Goal: Task Accomplishment & Management: Manage account settings

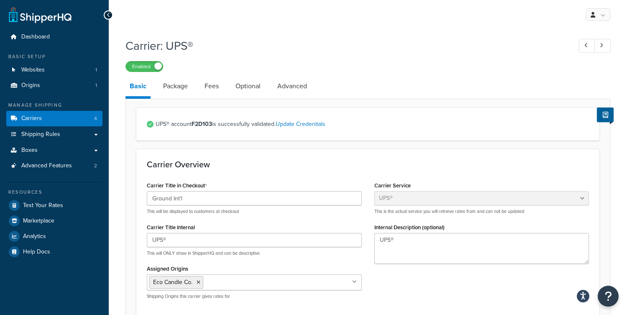
select select "ups"
select select "us"
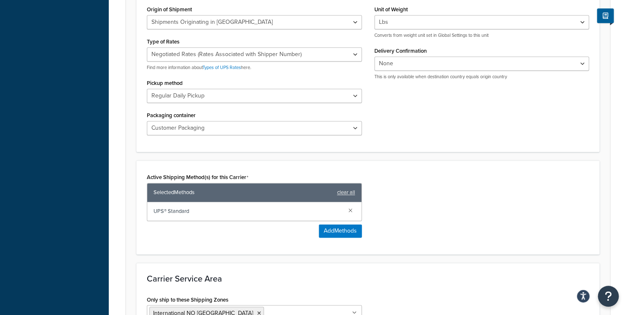
scroll to position [352, 0]
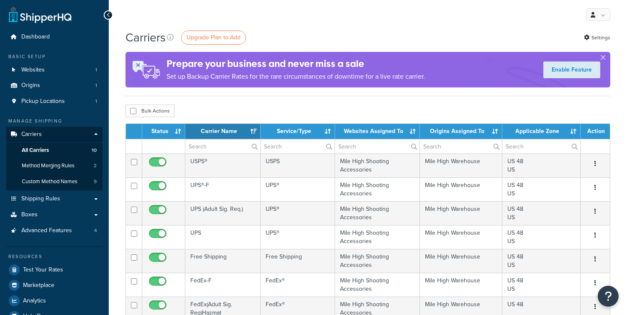
select select "15"
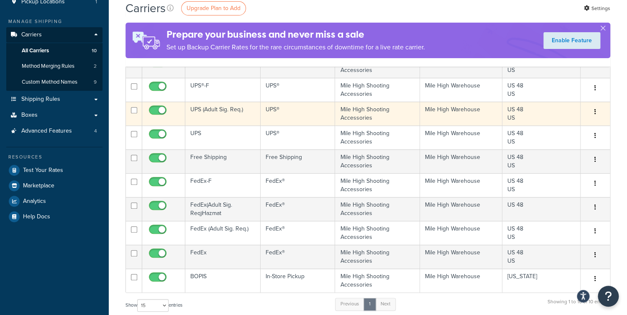
scroll to position [102, 0]
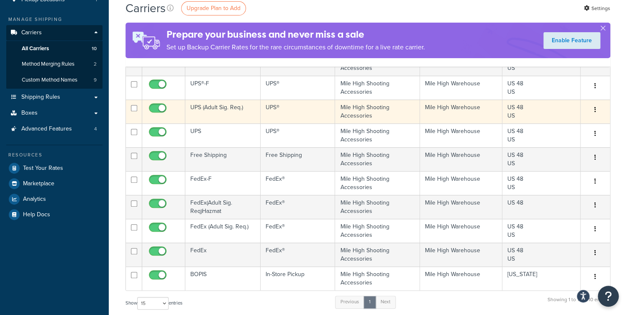
click at [230, 110] on td "UPS (Adult Sig. Req.)" at bounding box center [222, 112] width 75 height 24
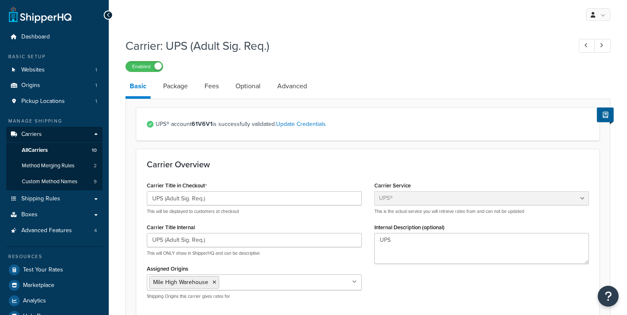
select select "ups"
select select "3"
click at [48, 150] on span "All Carriers" at bounding box center [35, 150] width 26 height 7
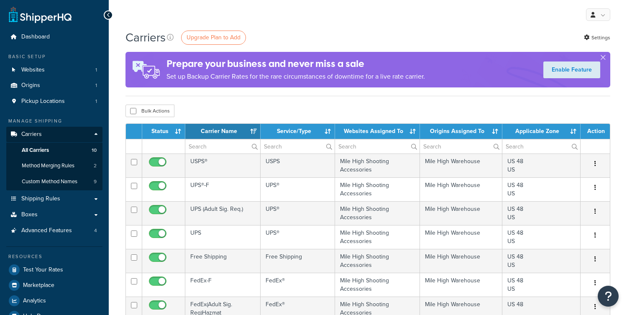
select select "15"
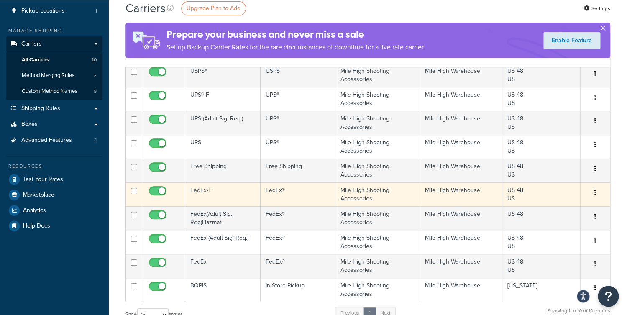
scroll to position [81, 0]
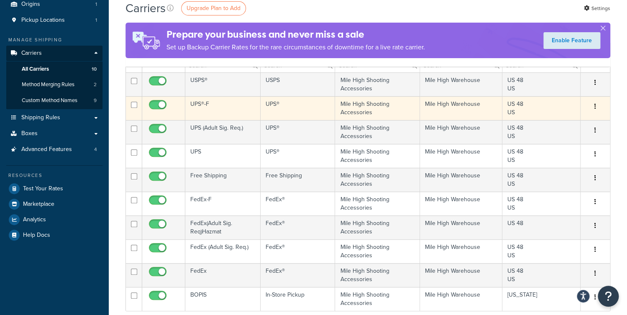
click at [225, 107] on td "UPS®-F" at bounding box center [222, 108] width 75 height 24
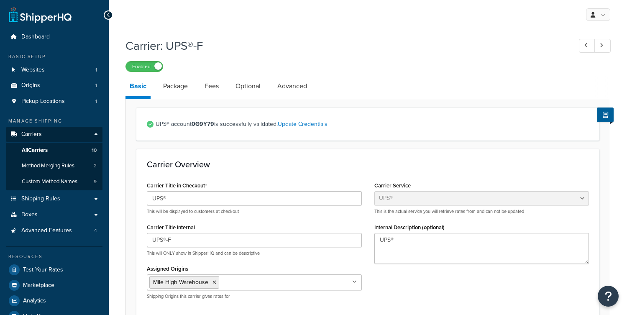
select select "ups"
click at [53, 148] on link "All Carriers 10" at bounding box center [54, 150] width 96 height 15
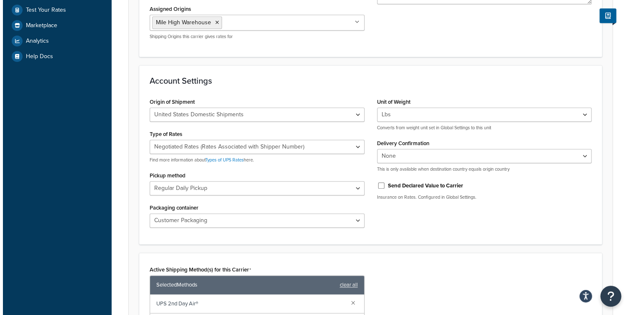
scroll to position [413, 0]
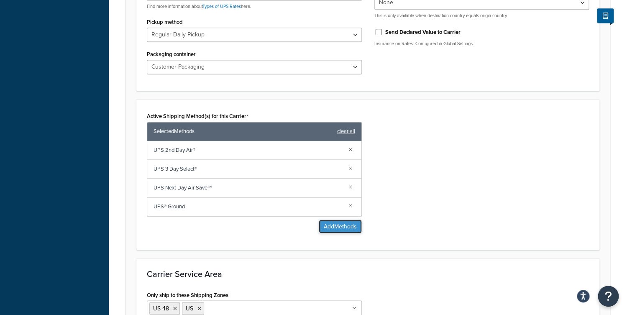
click at [342, 220] on button "Add Methods" at bounding box center [340, 226] width 43 height 13
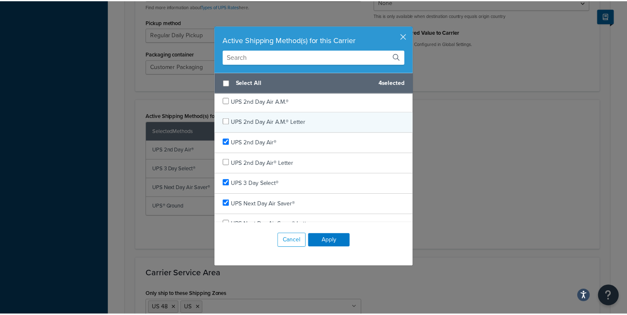
scroll to position [0, 0]
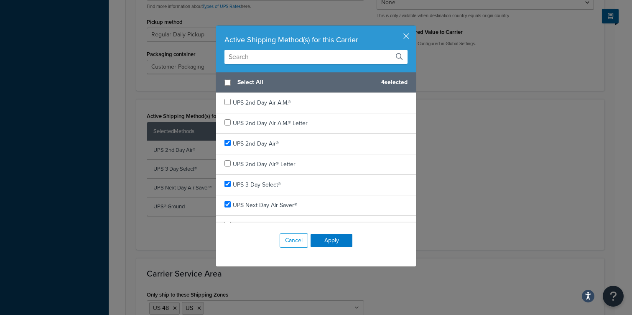
click at [281, 60] on input "text" at bounding box center [316, 57] width 183 height 14
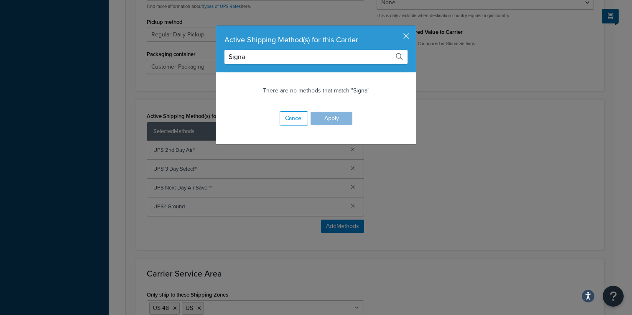
type input "Signa"
click at [401, 36] on div "Active Shipping Method(s) for this Carrier" at bounding box center [316, 40] width 183 height 12
click at [414, 28] on button "button" at bounding box center [415, 27] width 2 height 2
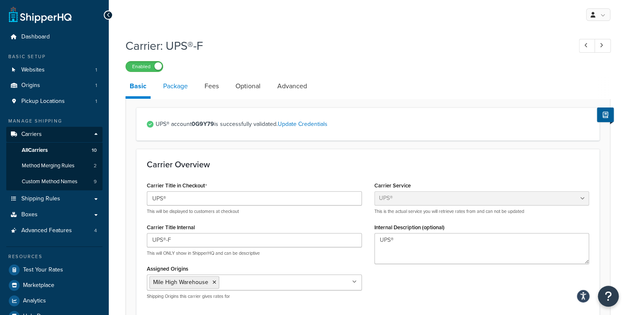
click at [185, 92] on link "Package" at bounding box center [175, 86] width 33 height 20
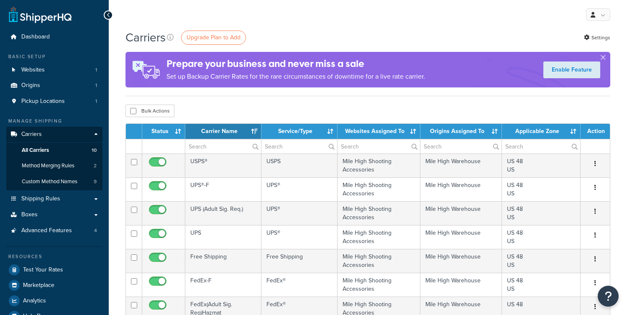
select select "15"
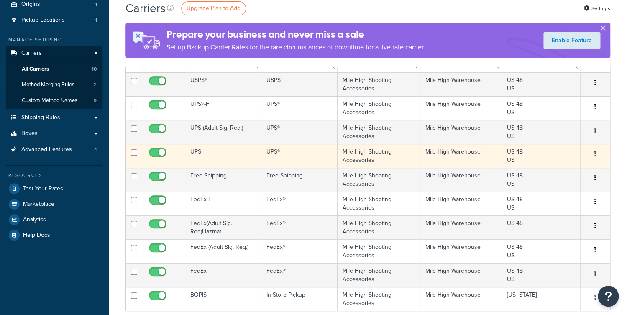
scroll to position [81, 0]
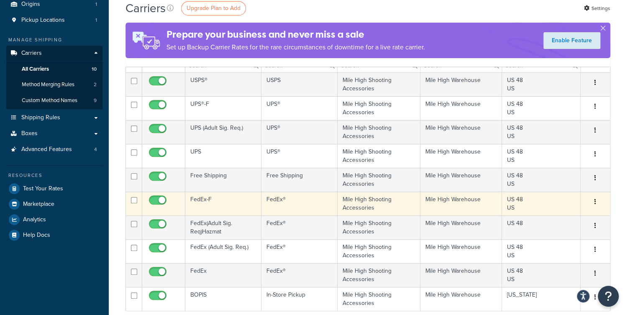
click at [231, 196] on td "FedEx-F" at bounding box center [223, 204] width 76 height 24
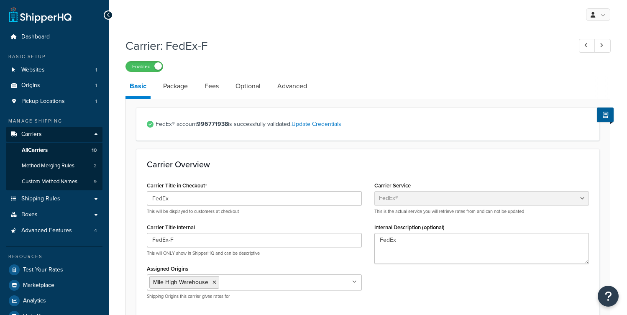
select select "fedEx"
select select "REGULAR_PICKUP"
select select "YOUR_PACKAGING"
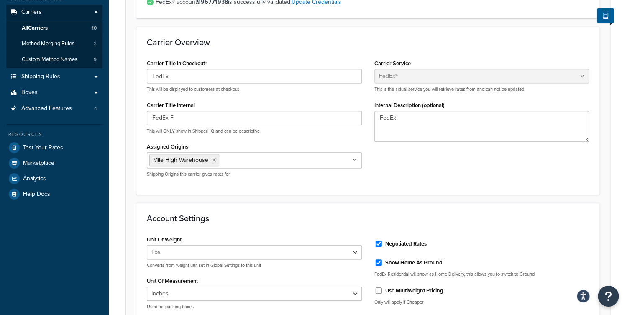
scroll to position [122, 0]
click at [335, 162] on ul "Mile High Warehouse" at bounding box center [254, 161] width 215 height 16
click at [440, 162] on div "Carrier Title in Checkout FedEx This will be displayed to customers at checkout…" at bounding box center [368, 121] width 455 height 126
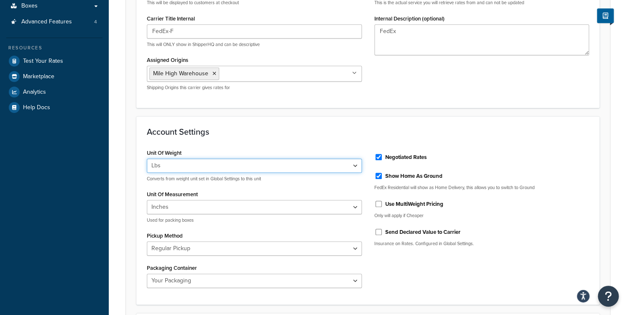
scroll to position [230, 0]
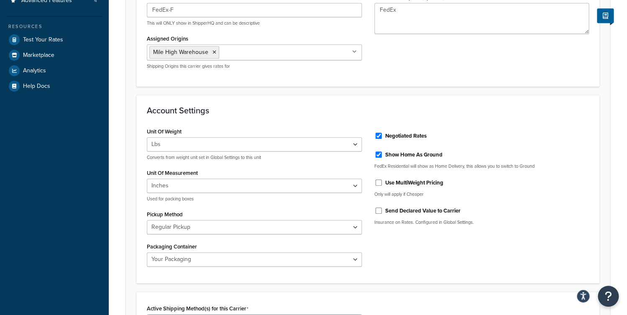
drag, startPoint x: 254, startPoint y: 178, endPoint x: 266, endPoint y: 182, distance: 12.3
click at [254, 178] on div "Unit Of Measurement Inches Centimetres Used for packing boxes" at bounding box center [254, 184] width 215 height 35
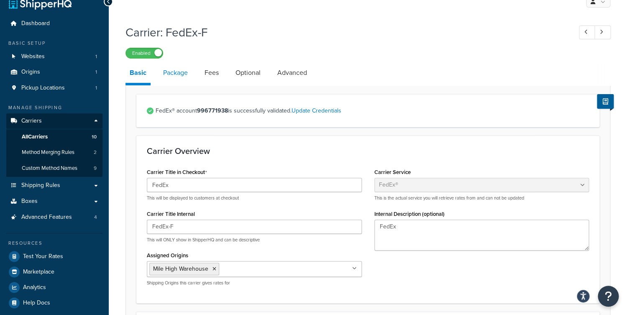
click at [190, 72] on link "Package" at bounding box center [175, 73] width 33 height 20
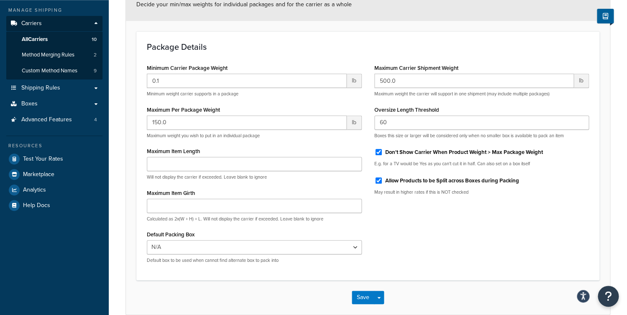
scroll to position [27, 0]
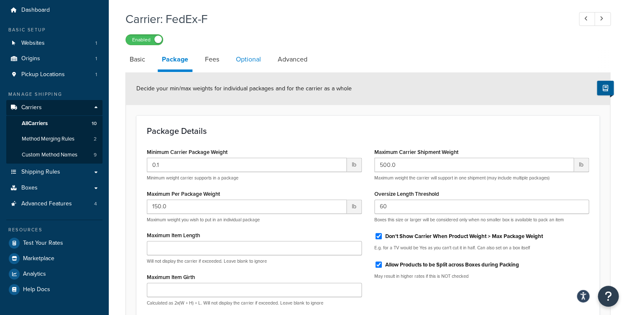
drag, startPoint x: 221, startPoint y: 63, endPoint x: 243, endPoint y: 60, distance: 21.5
click at [222, 63] on link "Fees" at bounding box center [212, 59] width 23 height 20
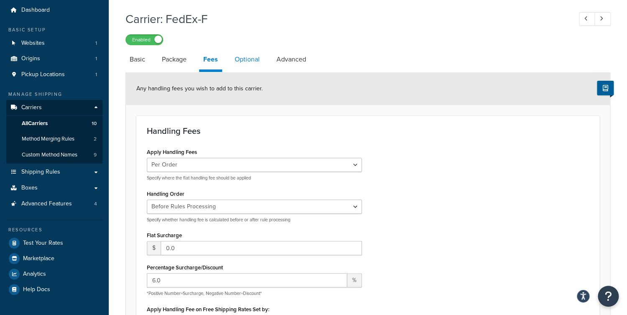
click at [243, 60] on link "Optional" at bounding box center [246, 59] width 33 height 20
select select "business"
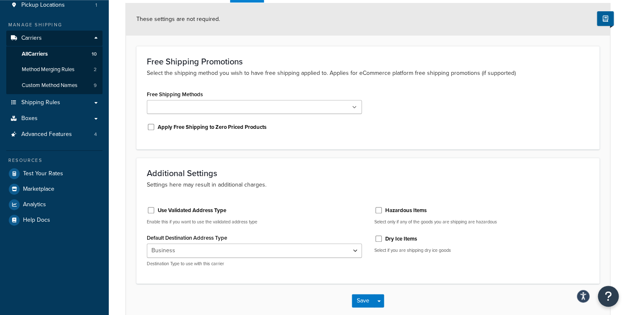
scroll to position [67, 0]
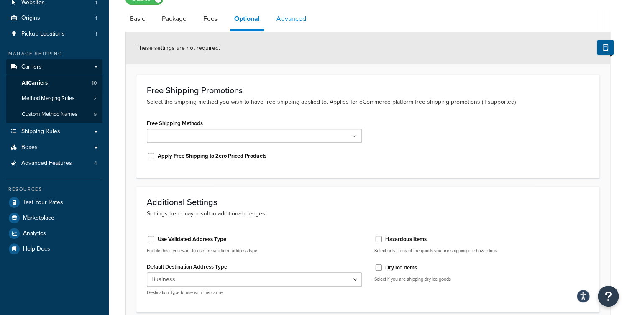
click at [304, 24] on link "Advanced" at bounding box center [291, 19] width 38 height 20
select select "false"
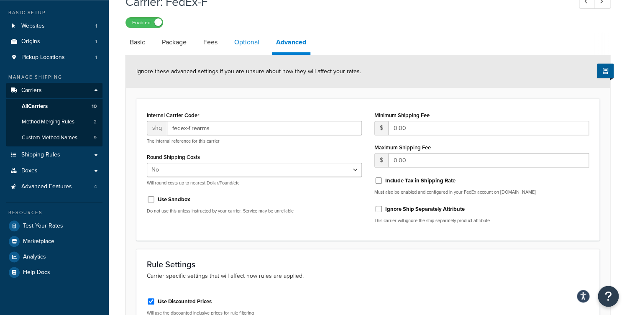
scroll to position [40, 0]
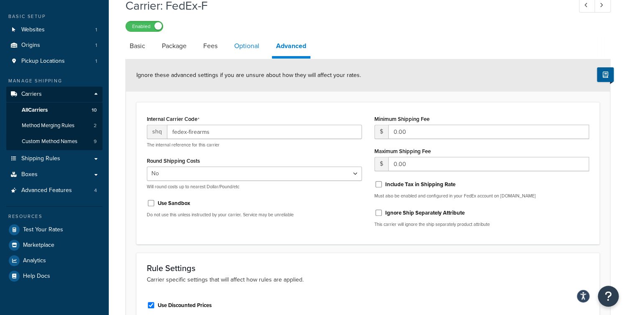
click at [240, 45] on link "Optional" at bounding box center [246, 46] width 33 height 20
select select "business"
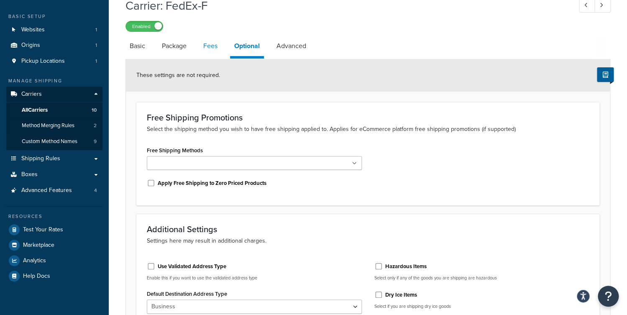
click at [208, 48] on link "Fees" at bounding box center [210, 46] width 23 height 20
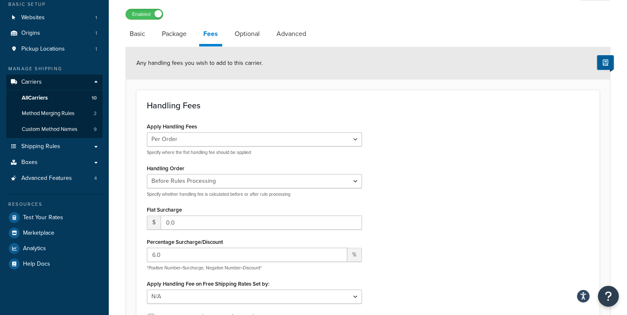
scroll to position [33, 0]
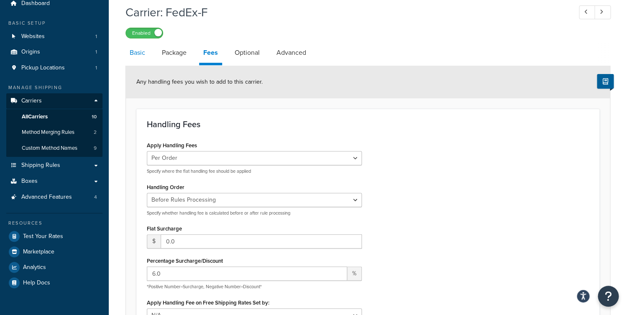
click at [139, 55] on link "Basic" at bounding box center [137, 53] width 24 height 20
select select "fedEx"
select select "REGULAR_PICKUP"
select select "YOUR_PACKAGING"
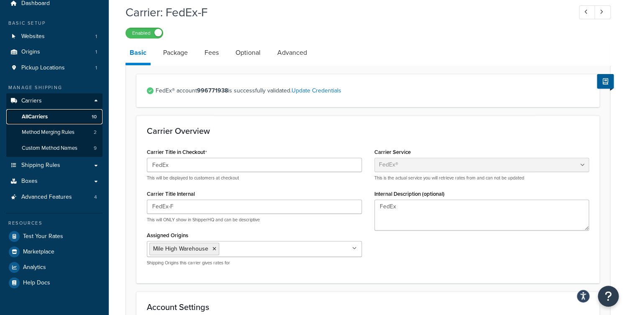
click at [41, 120] on span "All Carriers" at bounding box center [35, 116] width 26 height 7
click at [209, 55] on link "Fees" at bounding box center [211, 53] width 23 height 20
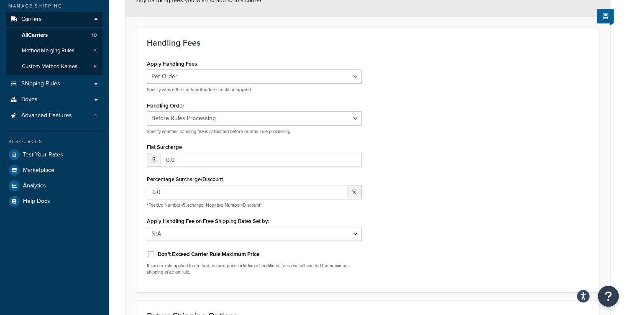
scroll to position [115, 0]
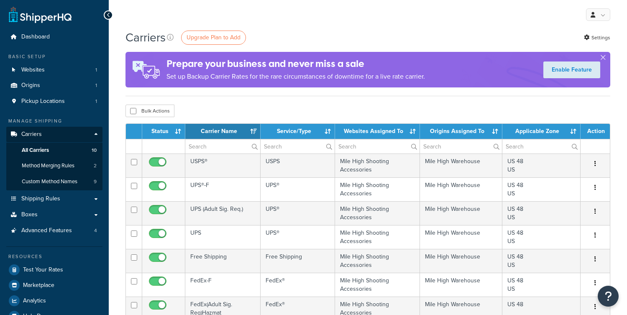
select select "15"
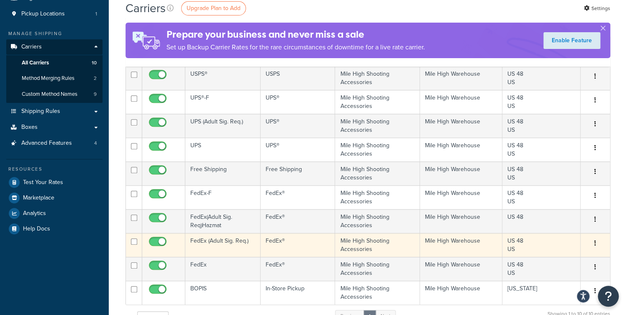
scroll to position [88, 0]
click at [240, 243] on td "FedEx (Adult Sig. Req.)" at bounding box center [222, 245] width 75 height 24
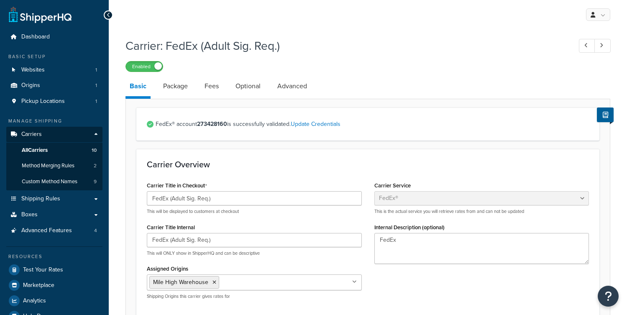
select select "fedEx"
select select "REGULAR_PICKUP"
select select "YOUR_PACKAGING"
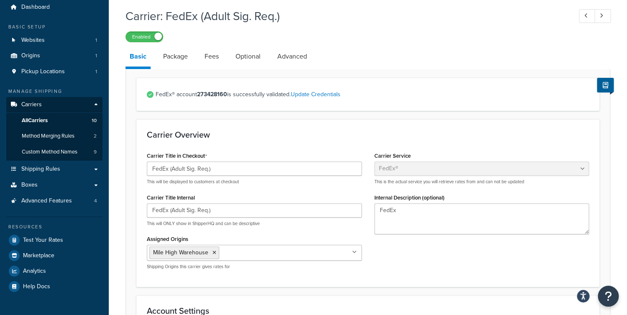
scroll to position [27, 0]
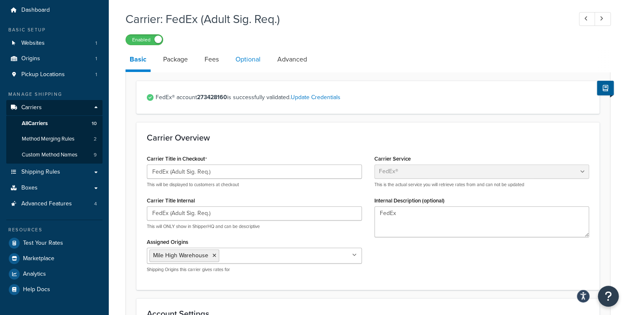
click at [244, 63] on link "Optional" at bounding box center [247, 59] width 33 height 20
select select "business"
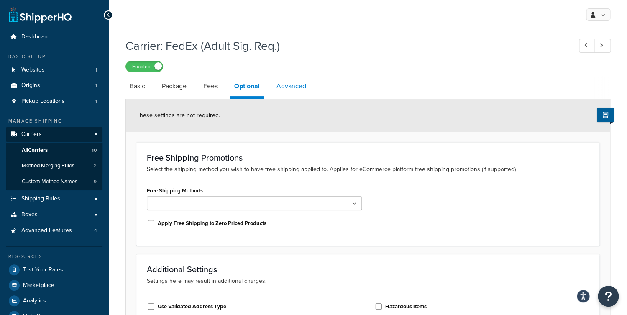
click at [283, 82] on link "Advanced" at bounding box center [291, 86] width 38 height 20
select select "false"
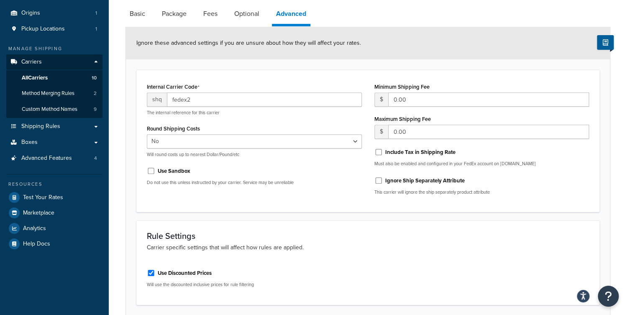
scroll to position [64, 0]
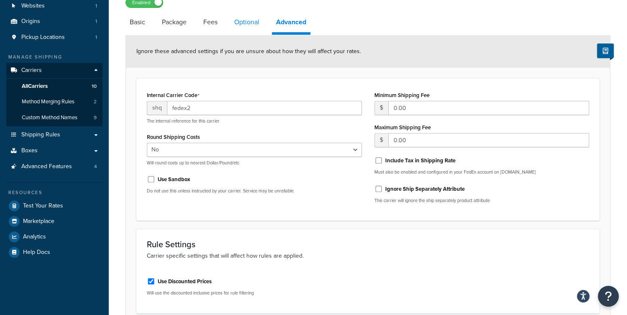
click at [242, 26] on link "Optional" at bounding box center [246, 22] width 33 height 20
select select "business"
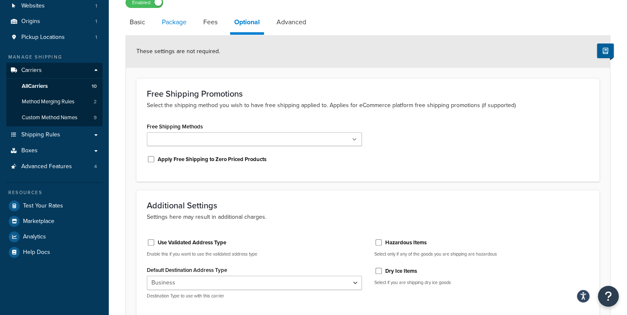
drag, startPoint x: 211, startPoint y: 23, endPoint x: 187, endPoint y: 23, distance: 23.8
click at [211, 23] on link "Fees" at bounding box center [210, 22] width 23 height 20
select select "package"
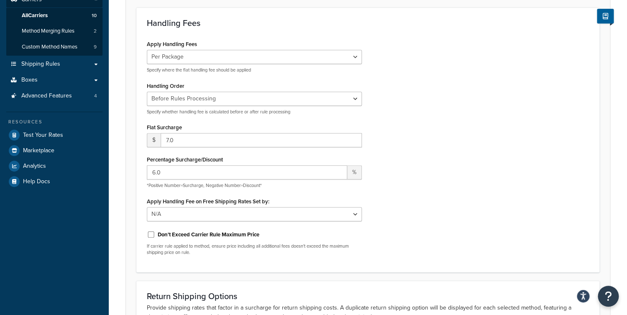
scroll to position [81, 0]
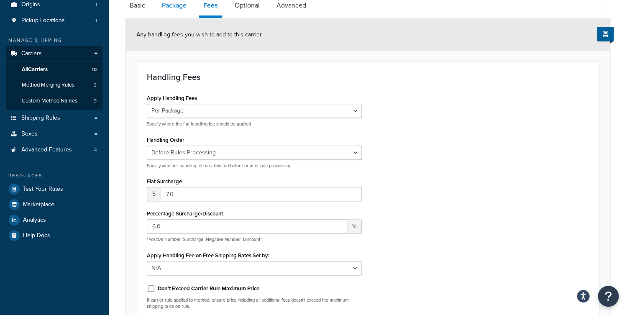
click at [172, 10] on link "Package" at bounding box center [174, 5] width 33 height 20
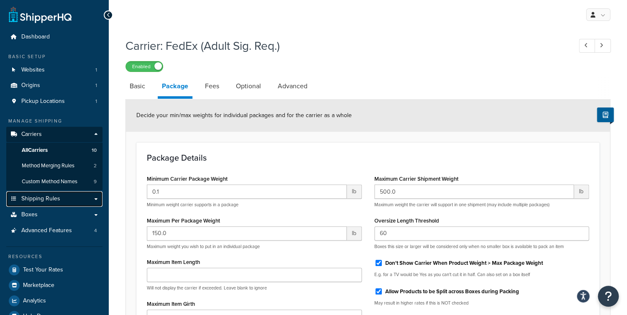
click at [34, 202] on span "Shipping Rules" at bounding box center [40, 198] width 39 height 7
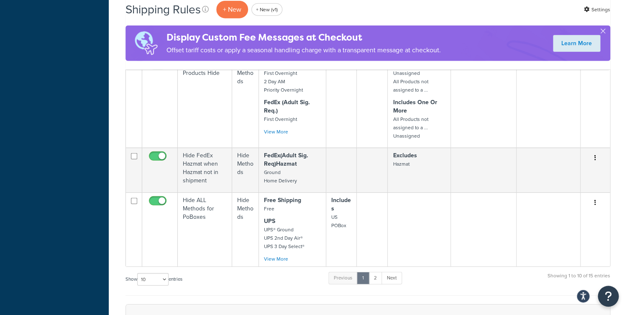
scroll to position [826, 0]
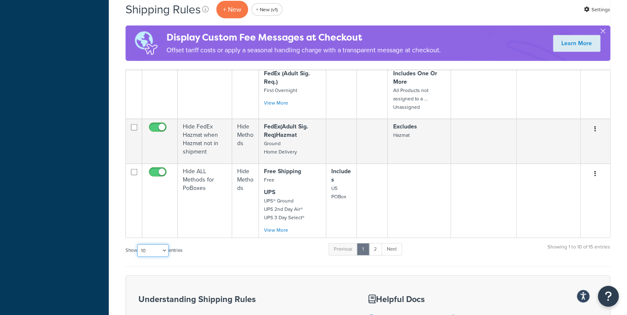
select select "100"
click option "100" at bounding box center [0, 0] width 0 height 0
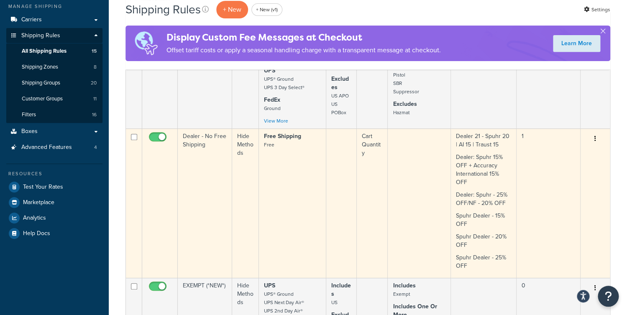
scroll to position [54, 0]
